Goal: Task Accomplishment & Management: Manage account settings

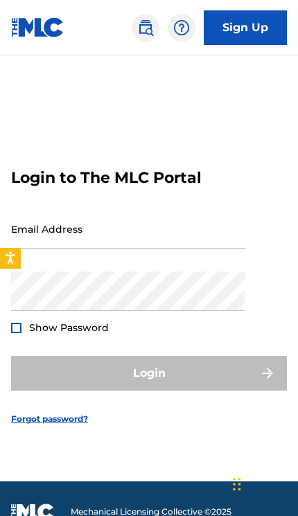
click at [147, 249] on input "Email Address" at bounding box center [128, 228] width 234 height 39
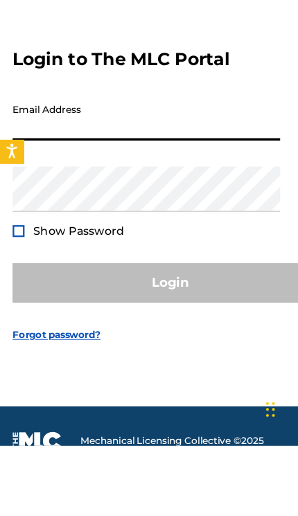
type input "[EMAIL_ADDRESS][DOMAIN_NAME]"
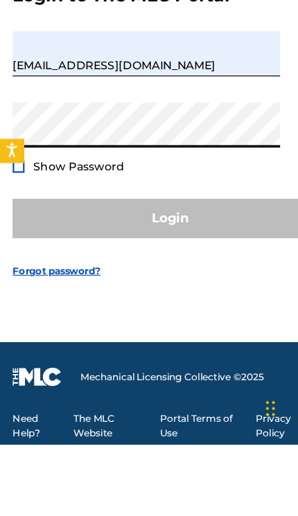
scroll to position [123, 0]
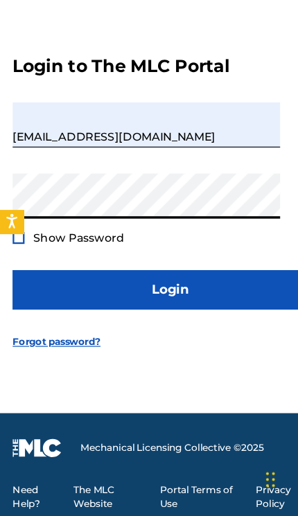
click at [75, 266] on span "Show Password" at bounding box center [69, 272] width 80 height 12
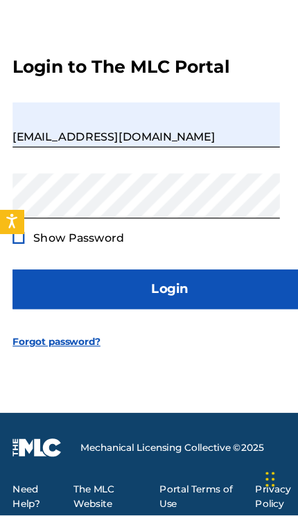
click at [19, 267] on div at bounding box center [16, 272] width 10 height 10
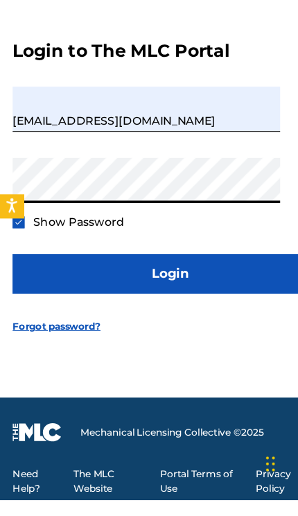
click at [149, 300] on button "Login" at bounding box center [149, 317] width 276 height 35
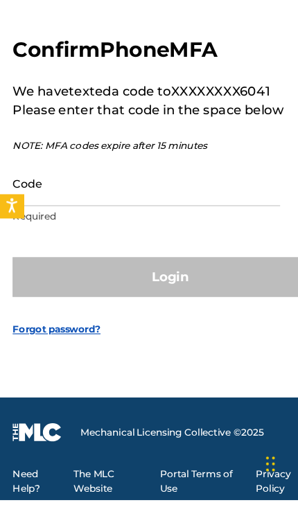
scroll to position [130, 0]
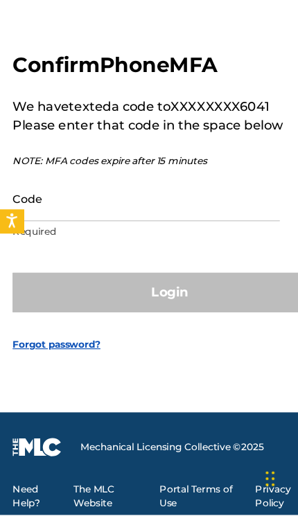
click at [137, 219] on input "Code" at bounding box center [128, 238] width 234 height 39
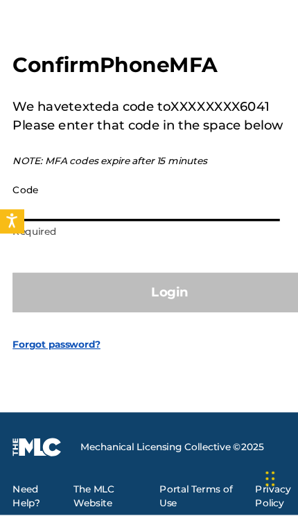
scroll to position [129, 0]
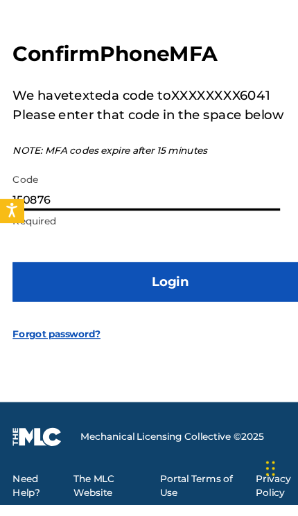
type input "150876"
click at [173, 303] on button "Login" at bounding box center [149, 320] width 276 height 35
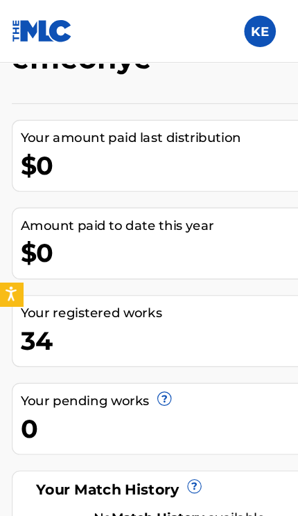
scroll to position [836, 0]
